Goal: Transaction & Acquisition: Purchase product/service

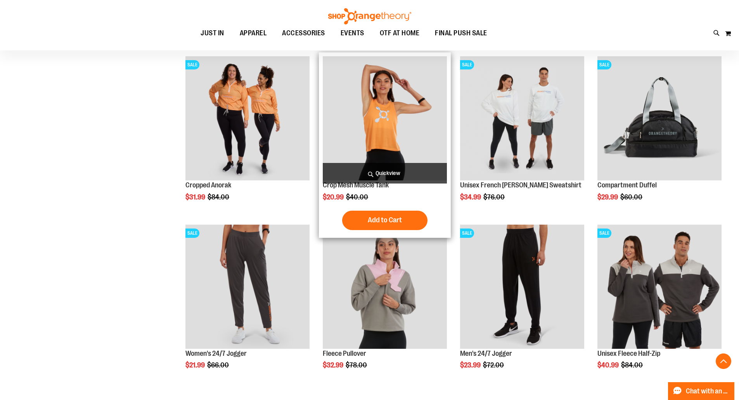
scroll to position [270, 0]
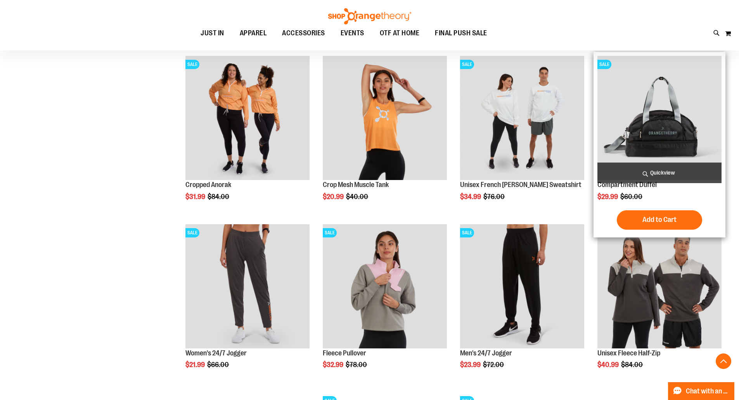
click at [653, 137] on img "product" at bounding box center [659, 118] width 124 height 124
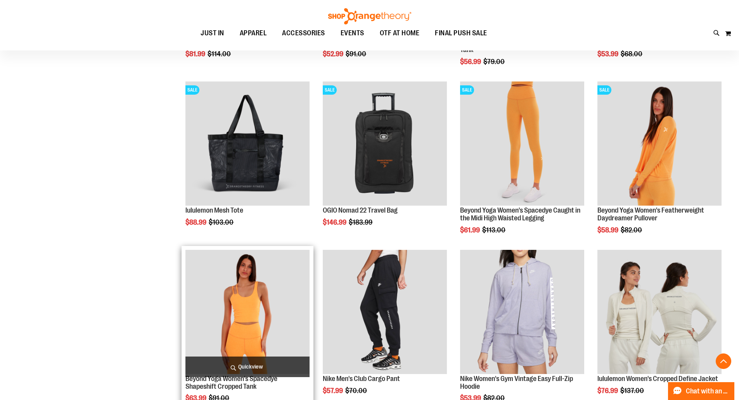
scroll to position [582, 0]
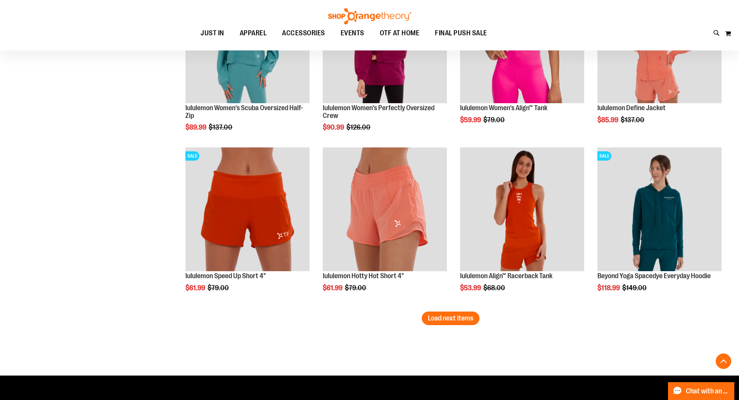
scroll to position [1357, 0]
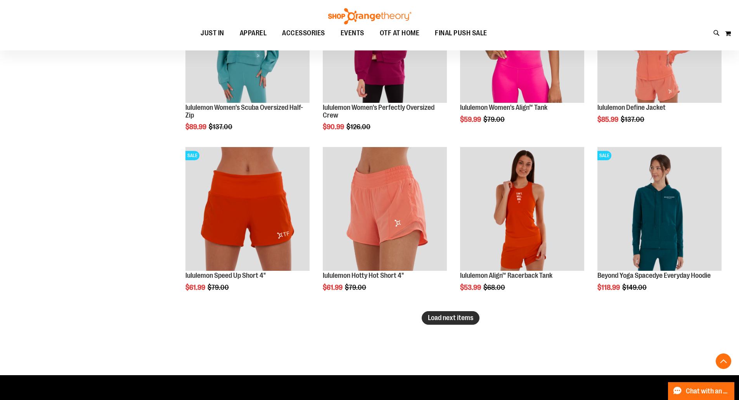
click at [460, 322] on span "Load next items" at bounding box center [450, 318] width 45 height 8
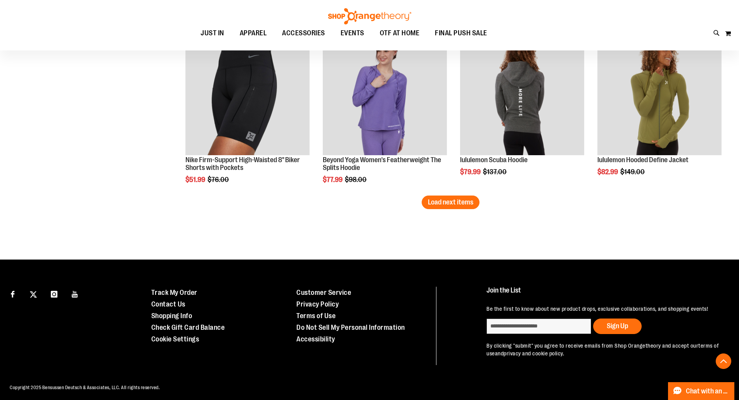
scroll to position [1978, 0]
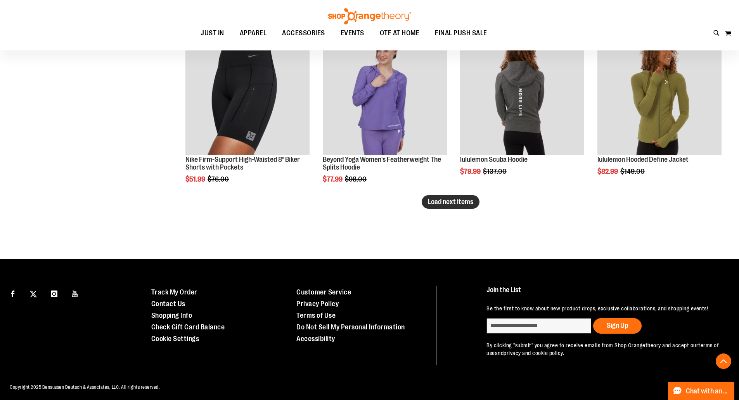
click at [461, 204] on span "Load next items" at bounding box center [450, 202] width 45 height 8
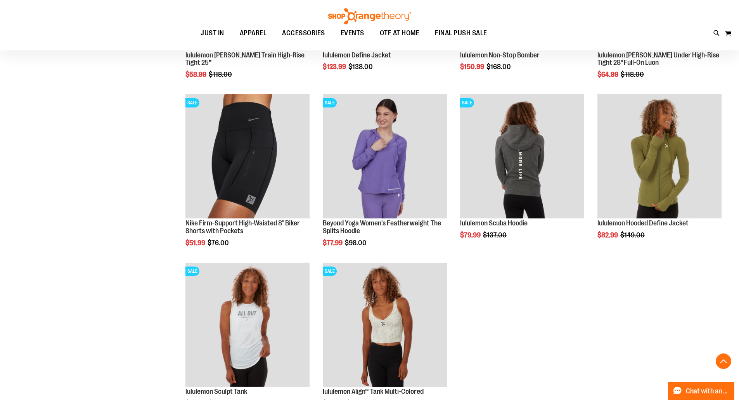
scroll to position [1913, 0]
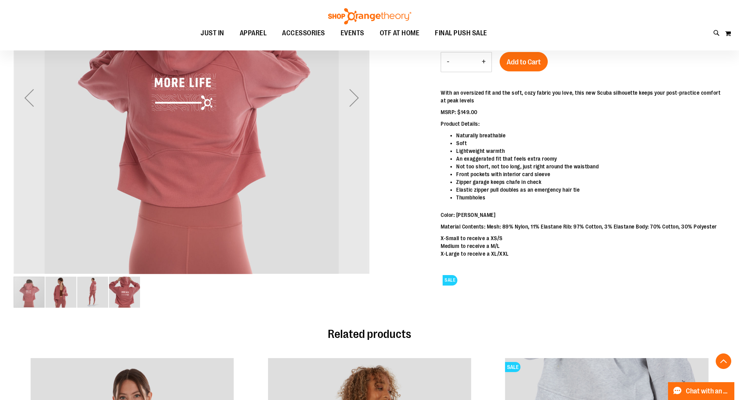
scroll to position [193, 0]
click at [61, 294] on img "image 2 of 4" at bounding box center [60, 291] width 31 height 31
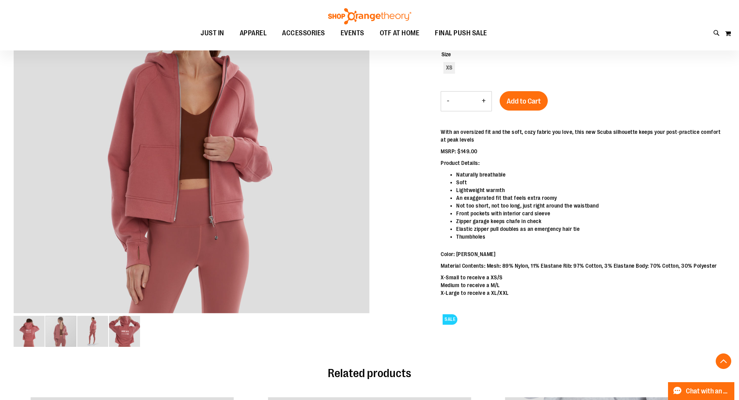
scroll to position [154, 0]
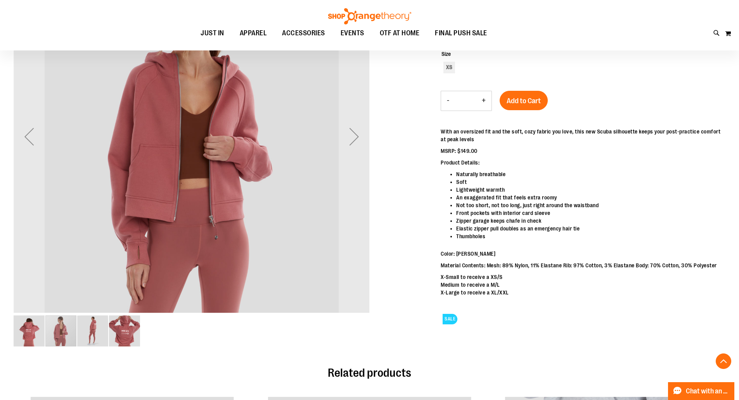
click at [87, 333] on img "image 3 of 4" at bounding box center [92, 330] width 31 height 31
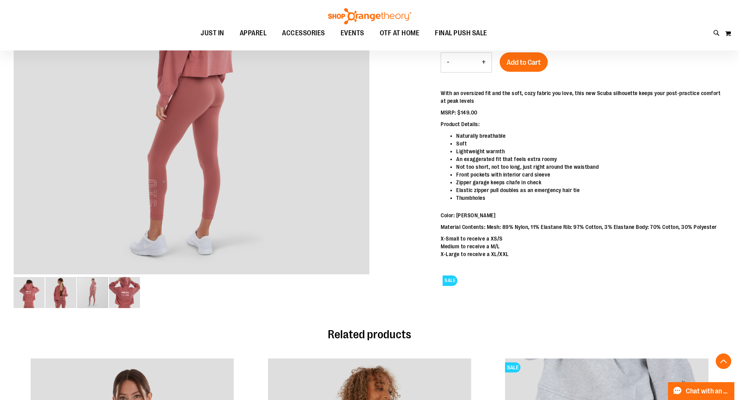
scroll to position [193, 0]
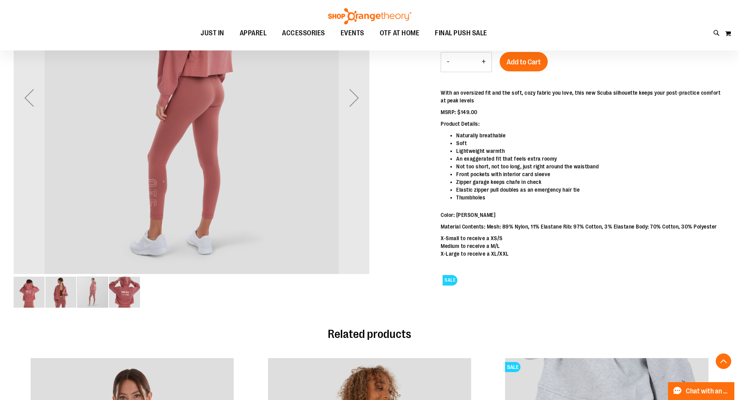
click at [27, 294] on img "image 1 of 4" at bounding box center [29, 292] width 31 height 31
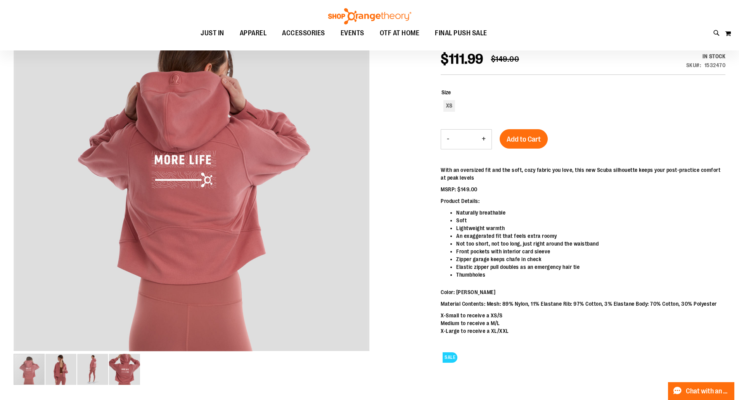
scroll to position [116, 0]
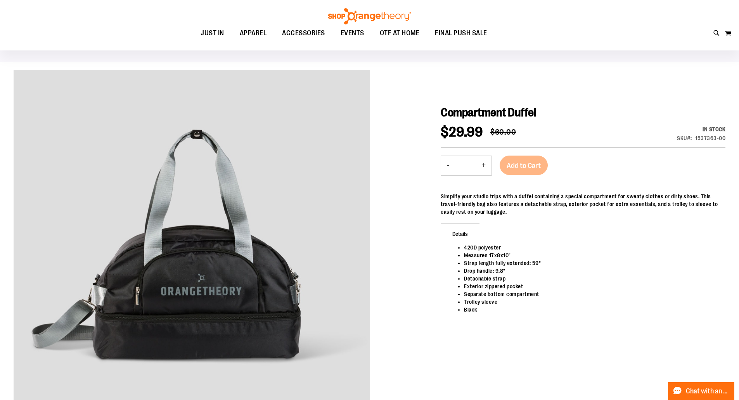
scroll to position [42, 0]
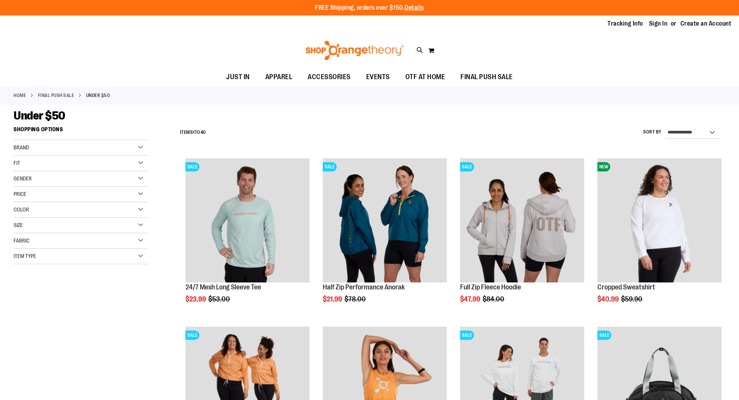
scroll to position [333, 0]
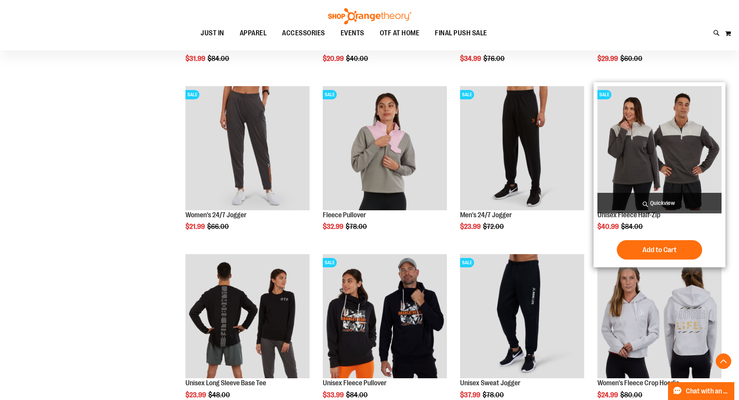
scroll to position [409, 0]
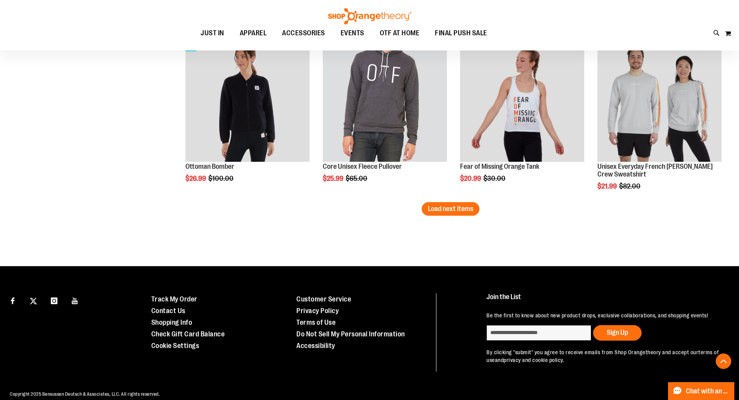
scroll to position [1485, 0]
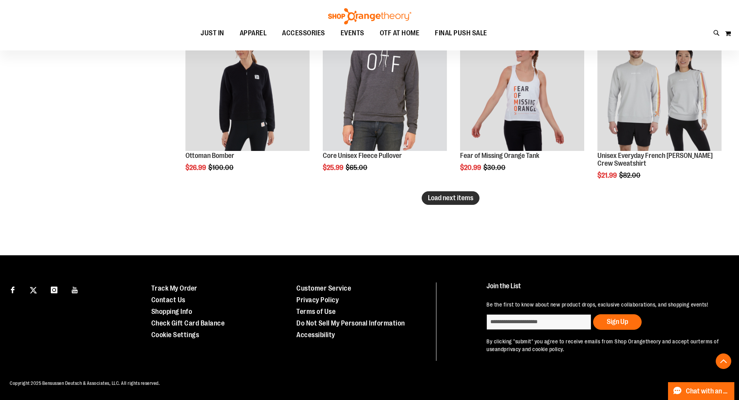
click at [450, 194] on span "Load next items" at bounding box center [450, 198] width 45 height 8
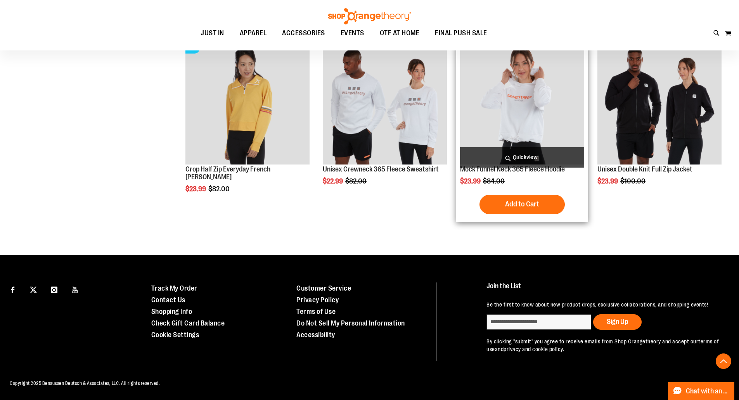
scroll to position [1639, 0]
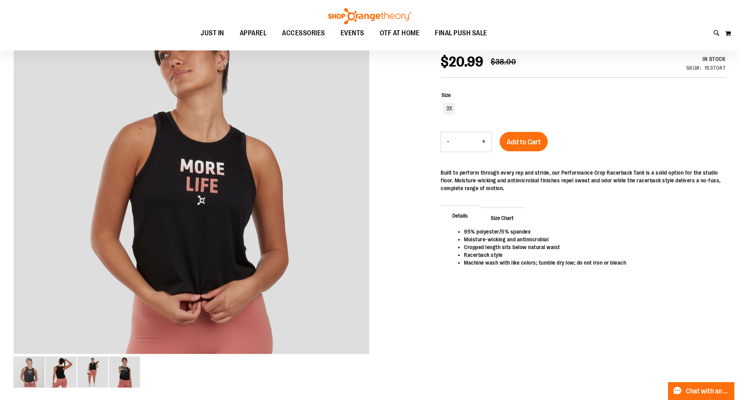
scroll to position [113, 0]
